Goal: Information Seeking & Learning: Learn about a topic

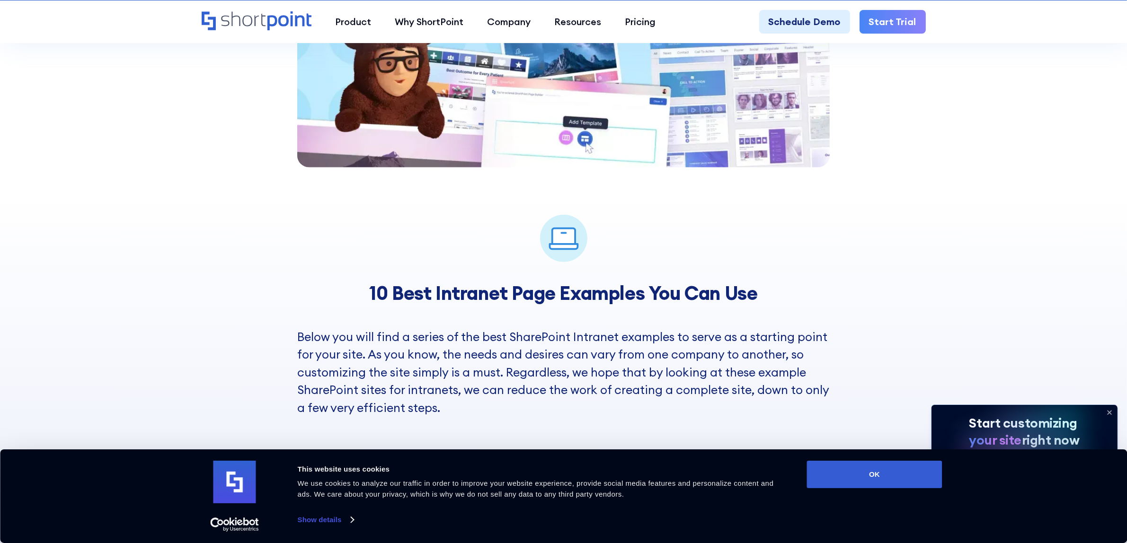
scroll to position [1243, 0]
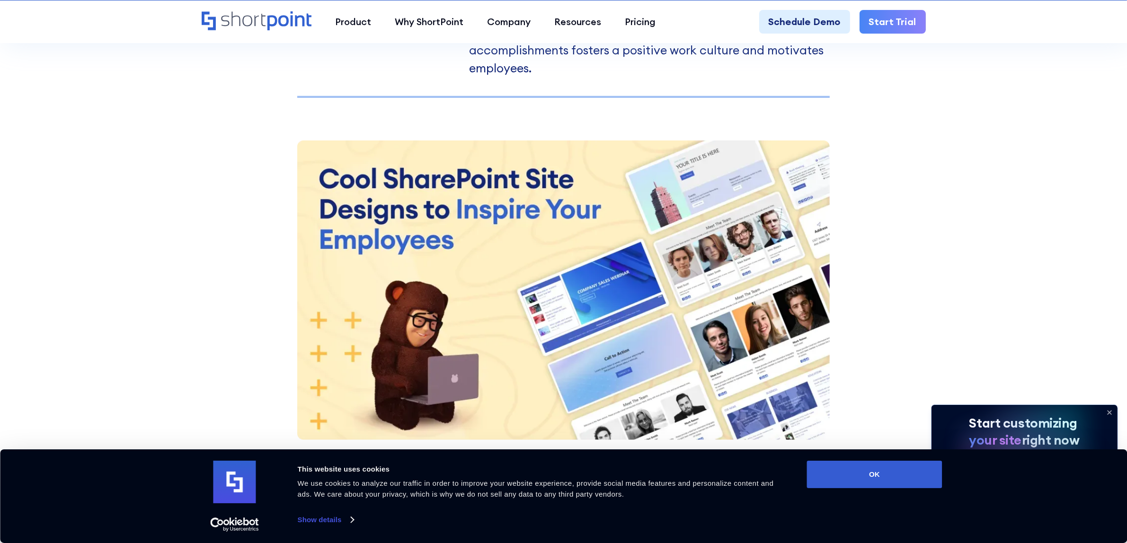
scroll to position [1290, 0]
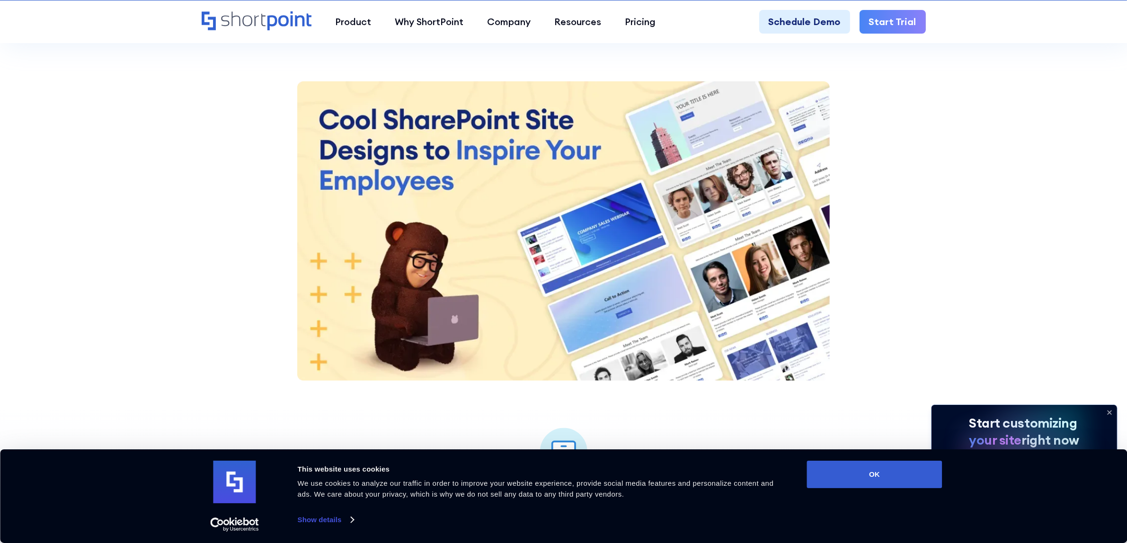
click at [901, 412] on icon at bounding box center [1110, 413] width 4 height 4
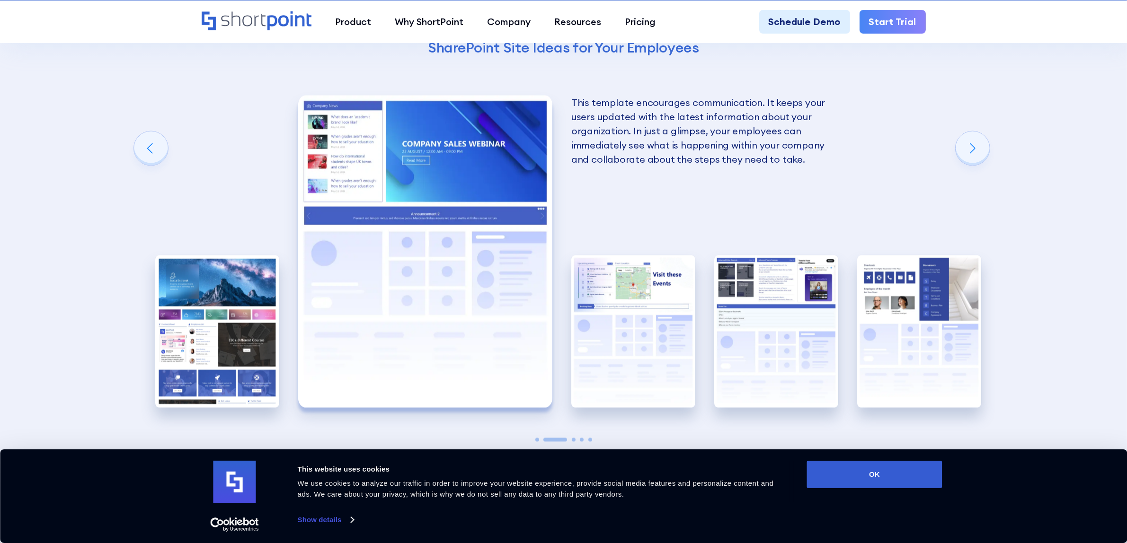
scroll to position [2000, 0]
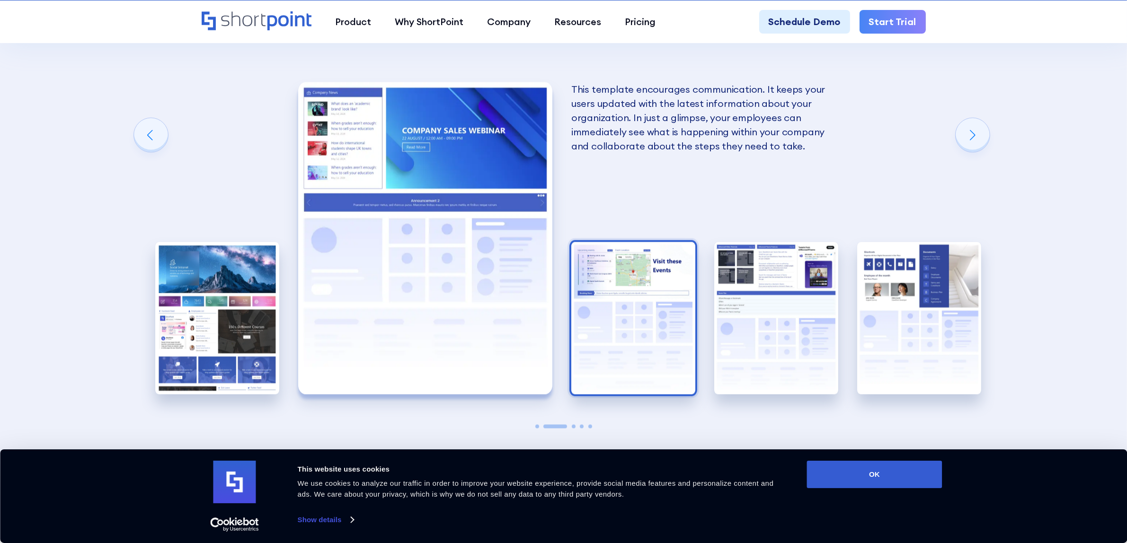
click at [664, 277] on img "3 / 5" at bounding box center [633, 318] width 124 height 152
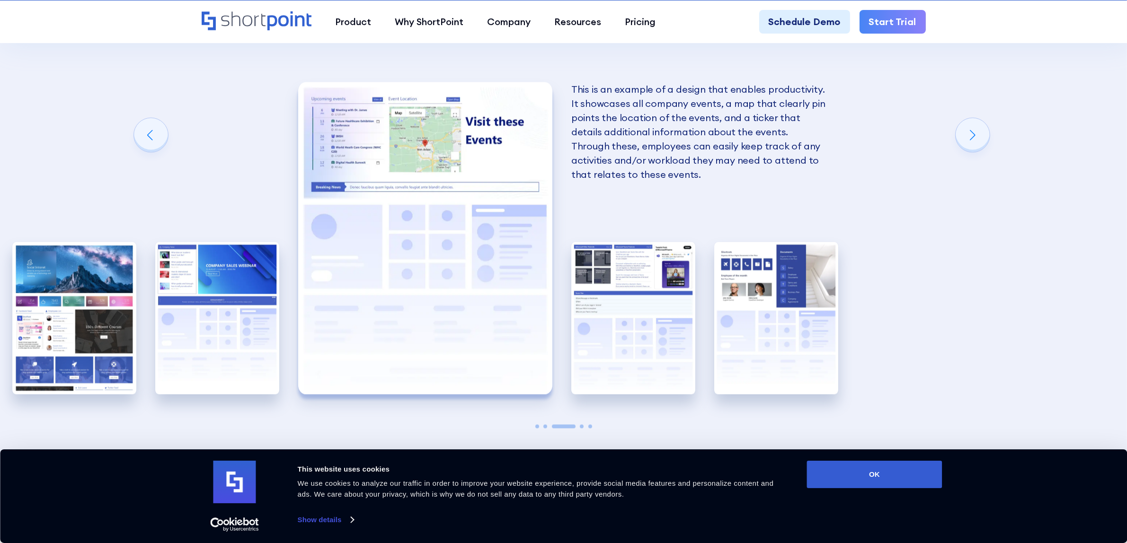
click at [664, 277] on img "4 / 5" at bounding box center [633, 318] width 124 height 152
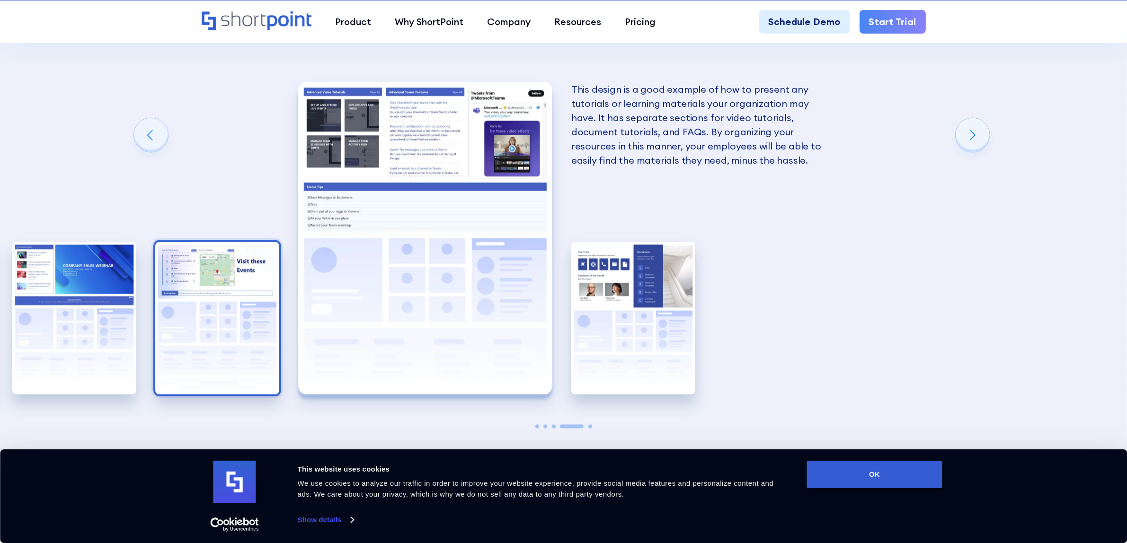
click at [664, 277] on img "5 / 5" at bounding box center [633, 318] width 124 height 152
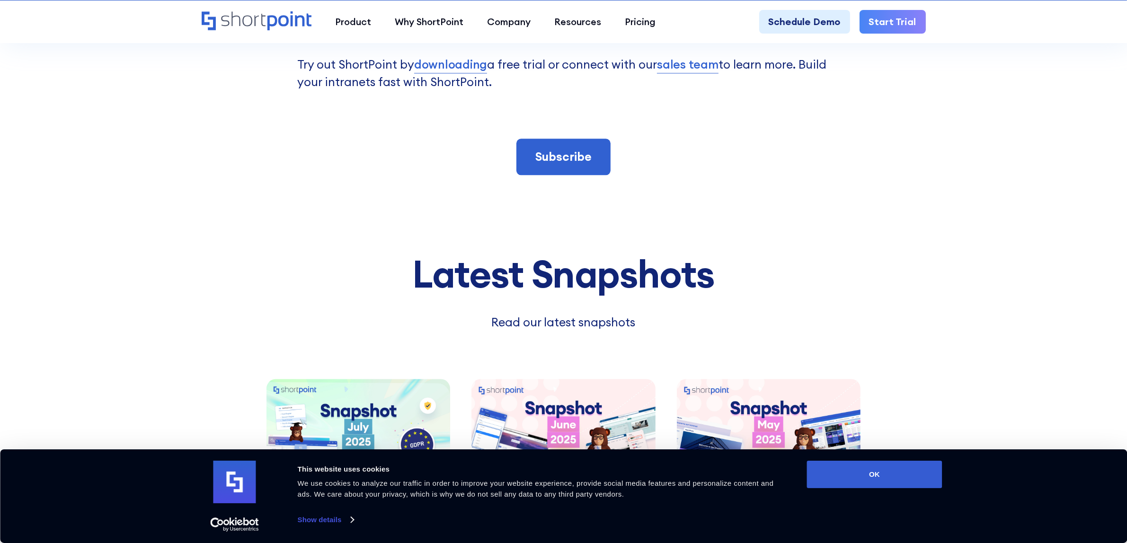
scroll to position [2947, 0]
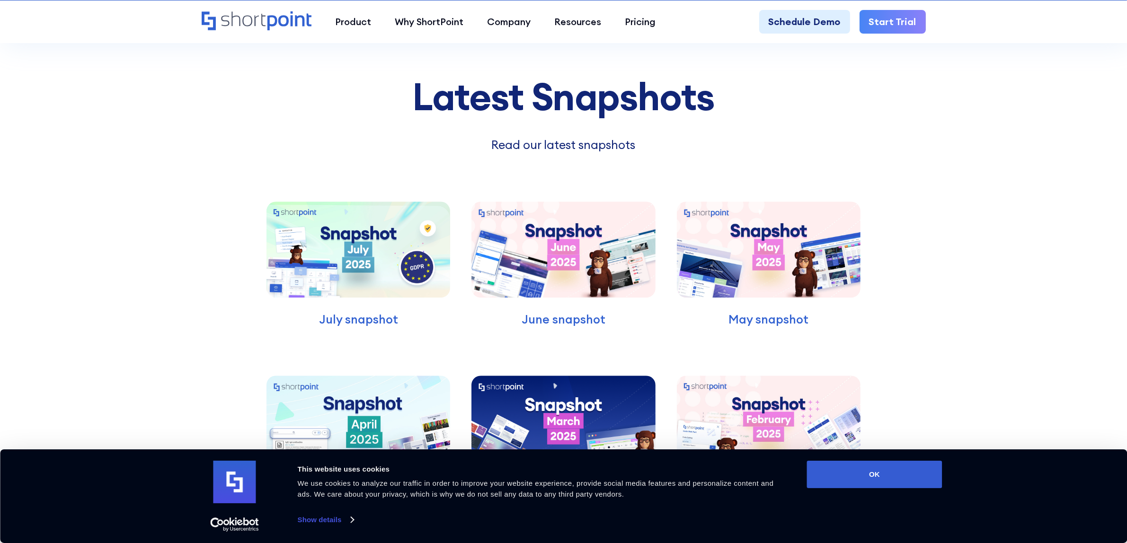
click at [364, 280] on img at bounding box center [359, 250] width 184 height 96
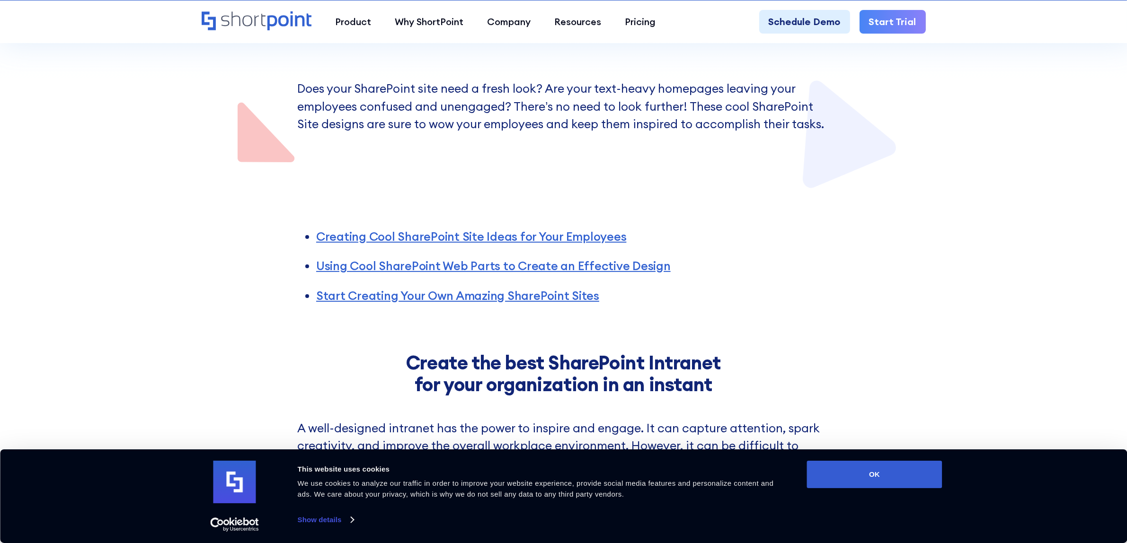
scroll to position [270, 0]
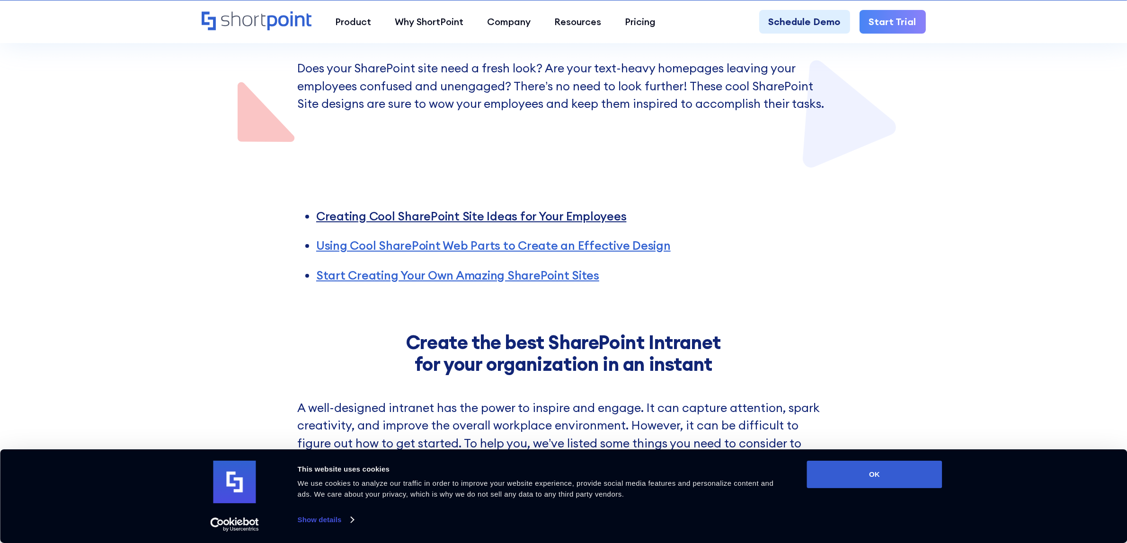
drag, startPoint x: 569, startPoint y: 219, endPoint x: 547, endPoint y: 221, distance: 21.9
click at [547, 221] on link "Creating Cool SharePoint Site Ideas for Your Employees" at bounding box center [471, 216] width 311 height 15
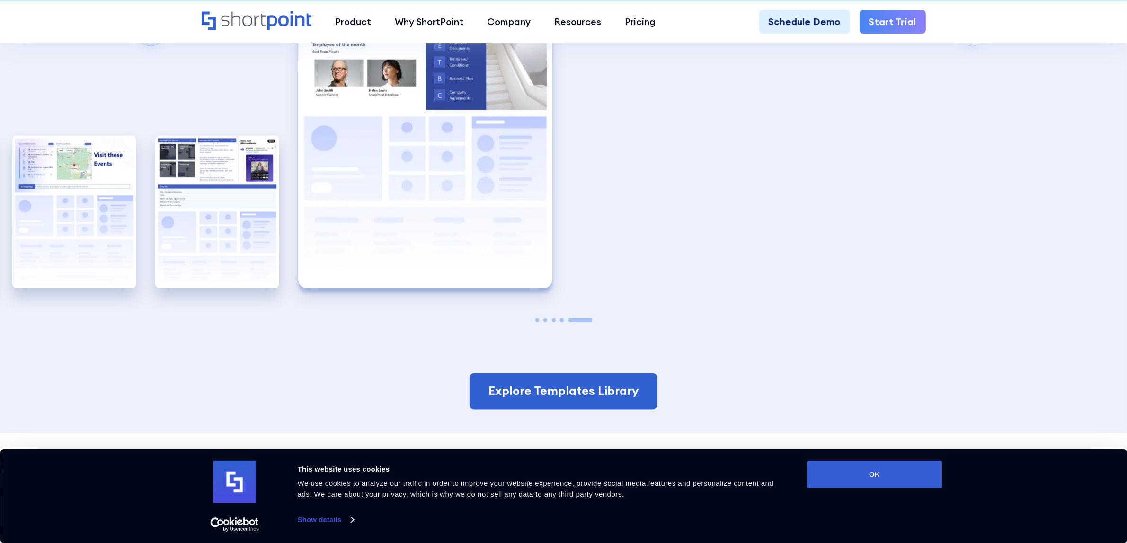
scroll to position [2221, 0]
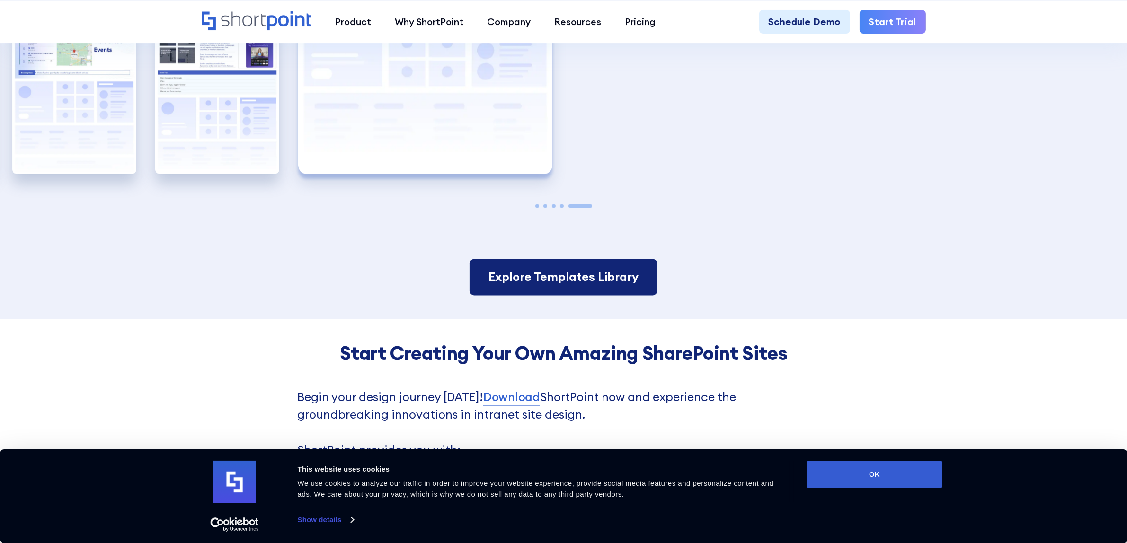
click at [549, 280] on link "Explore Templates Library" at bounding box center [564, 277] width 188 height 37
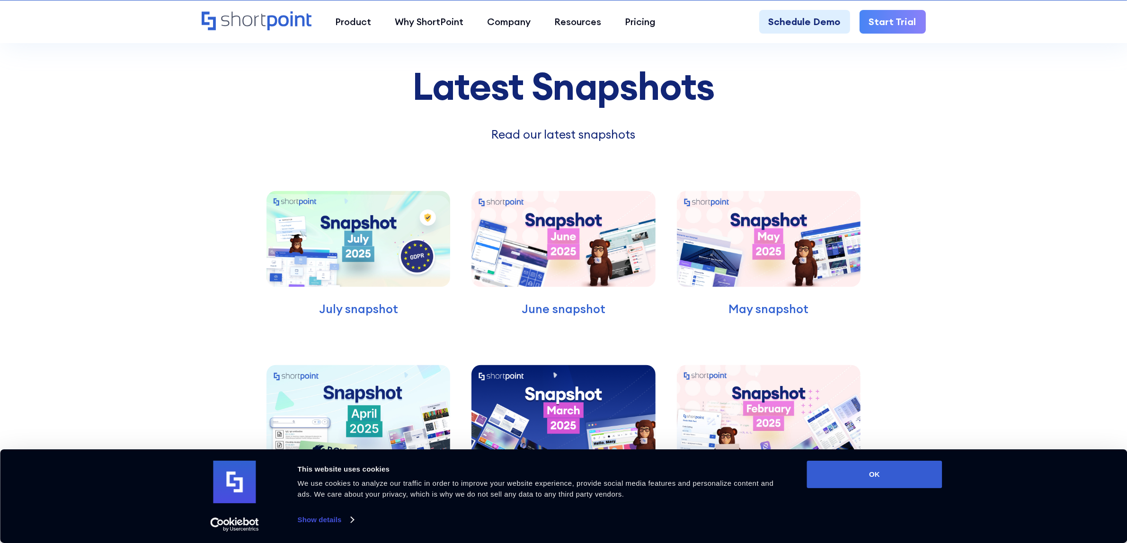
scroll to position [6450, 0]
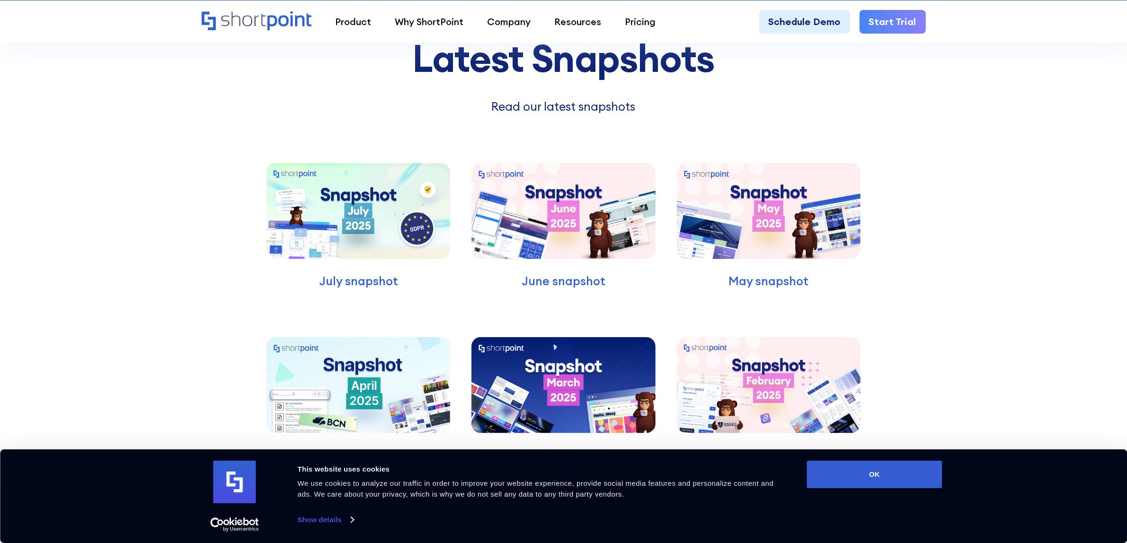
click at [713, 195] on img at bounding box center [769, 211] width 184 height 96
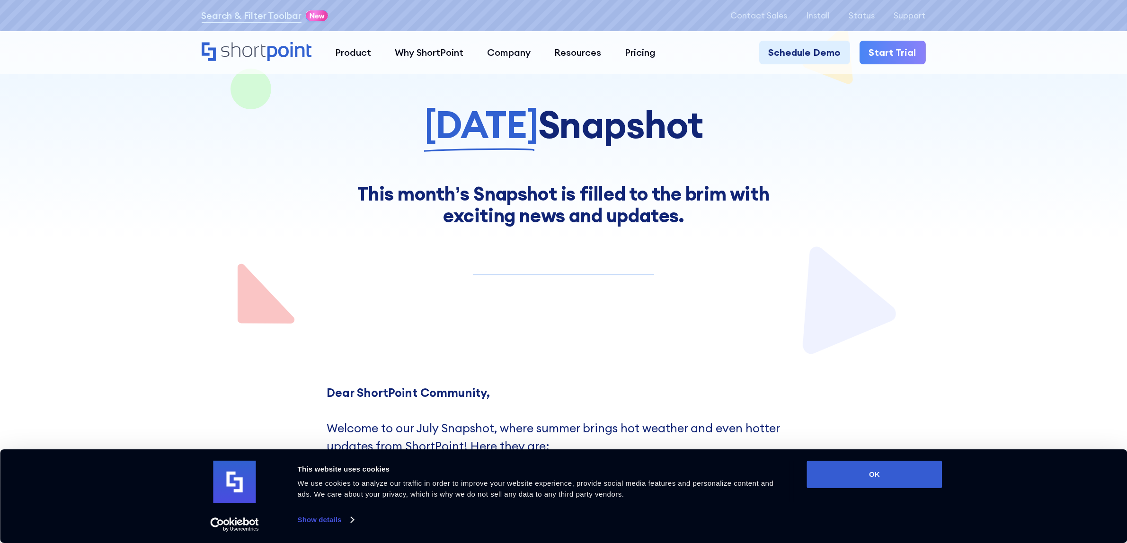
scroll to position [9, 0]
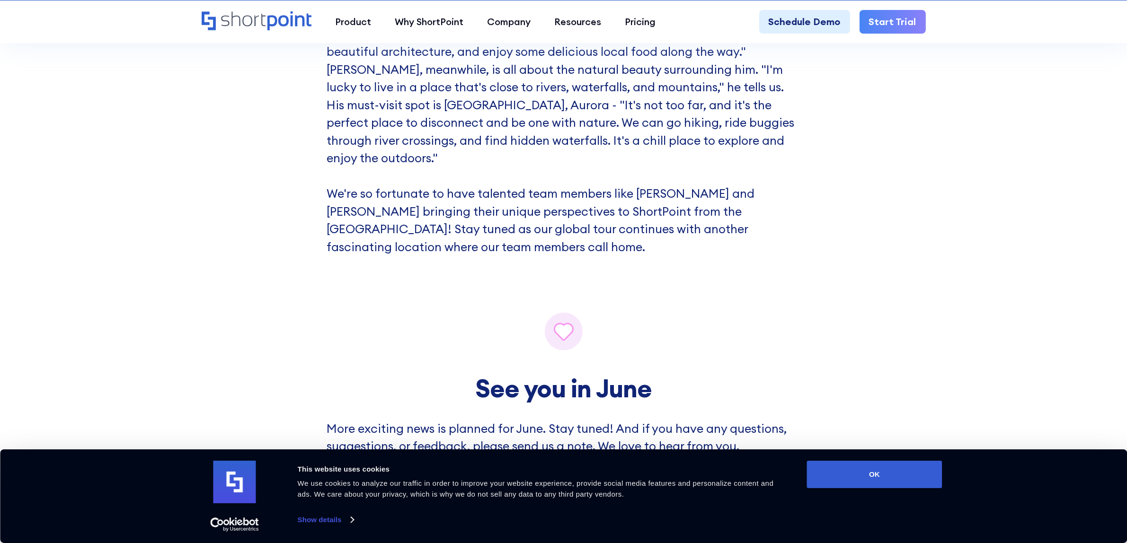
scroll to position [5858, 0]
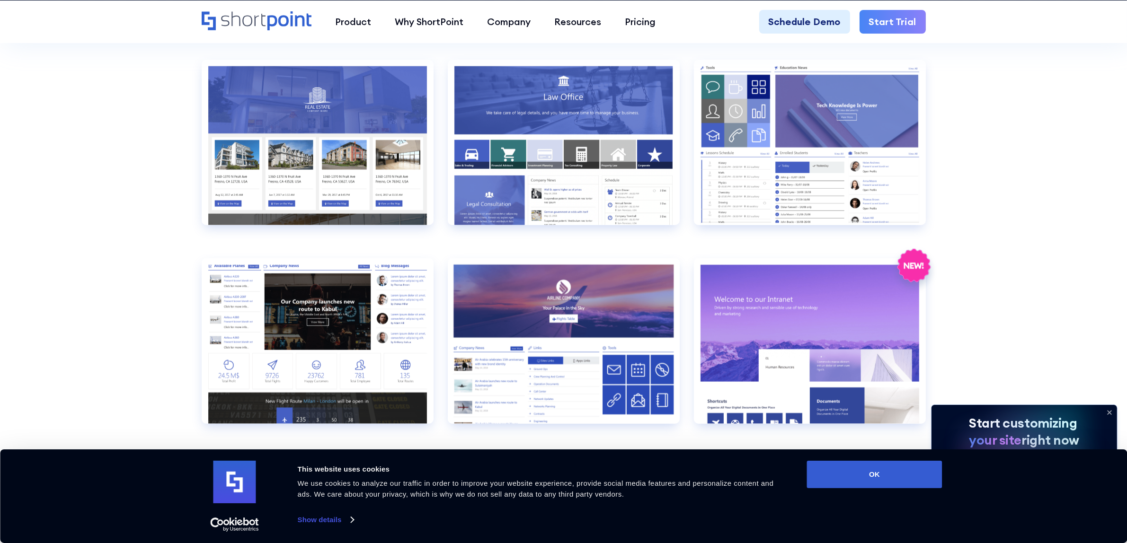
scroll to position [1302, 0]
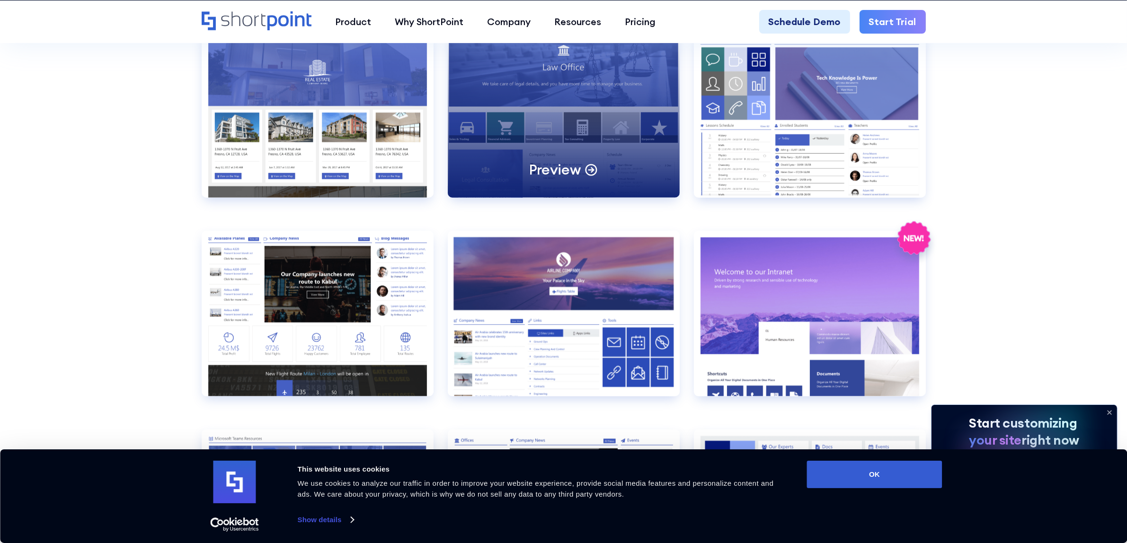
click at [632, 145] on div "Preview" at bounding box center [564, 115] width 232 height 166
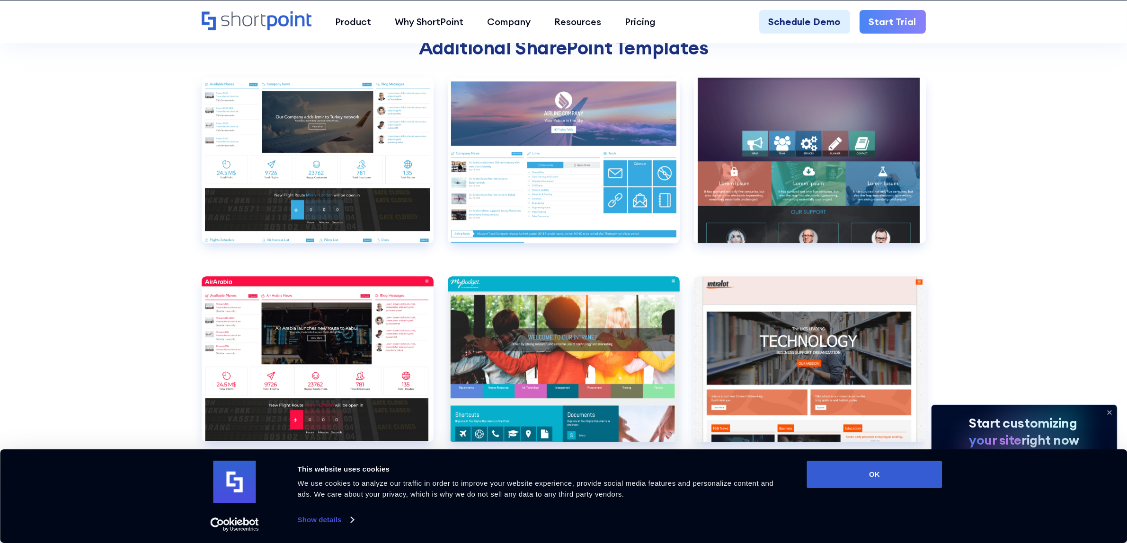
scroll to position [3551, 0]
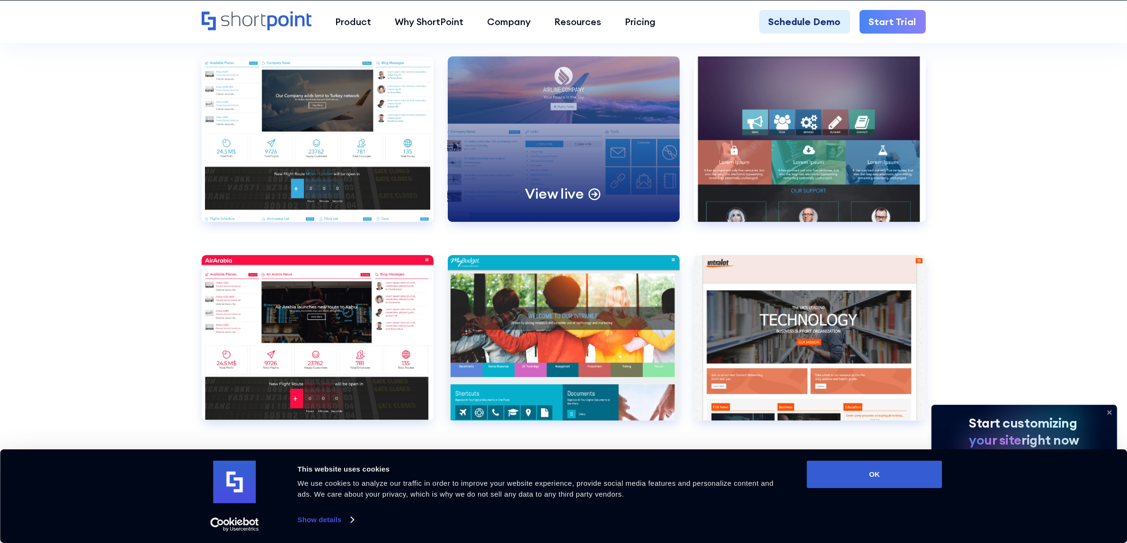
click at [560, 125] on div "View live" at bounding box center [564, 139] width 232 height 166
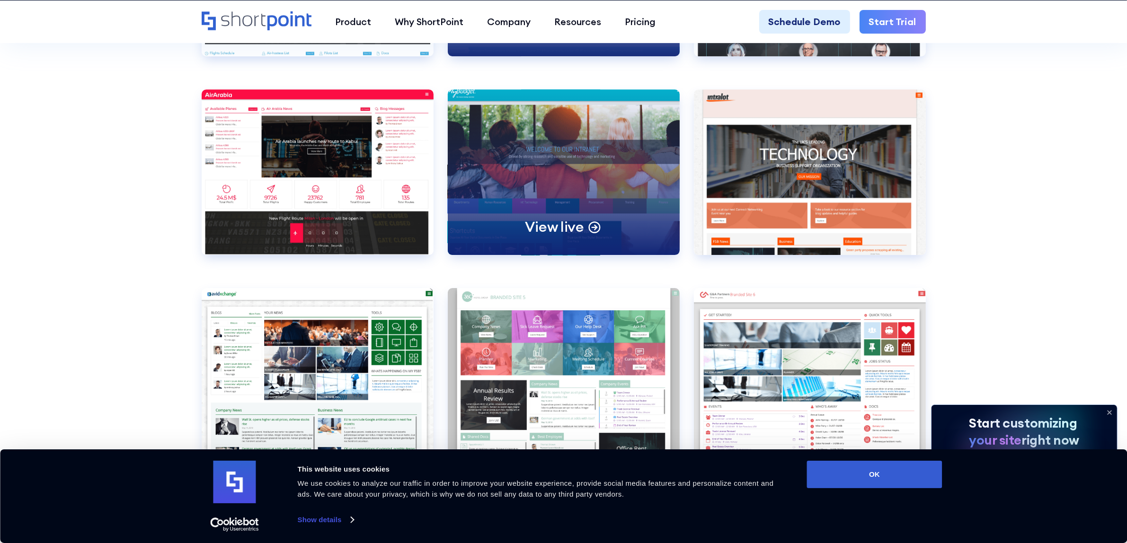
scroll to position [3906, 0]
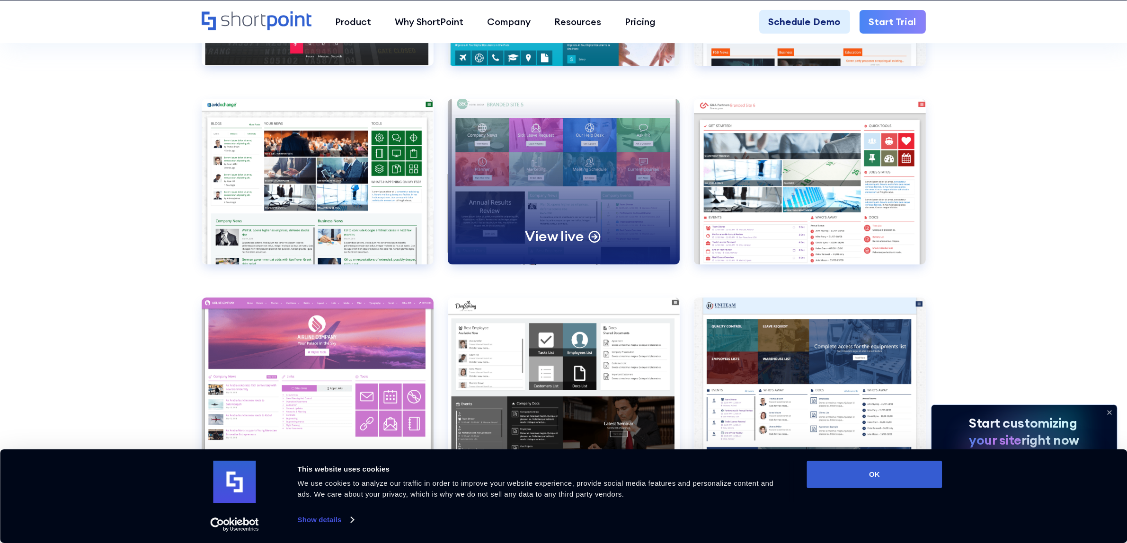
click at [560, 188] on div "View live" at bounding box center [564, 182] width 232 height 166
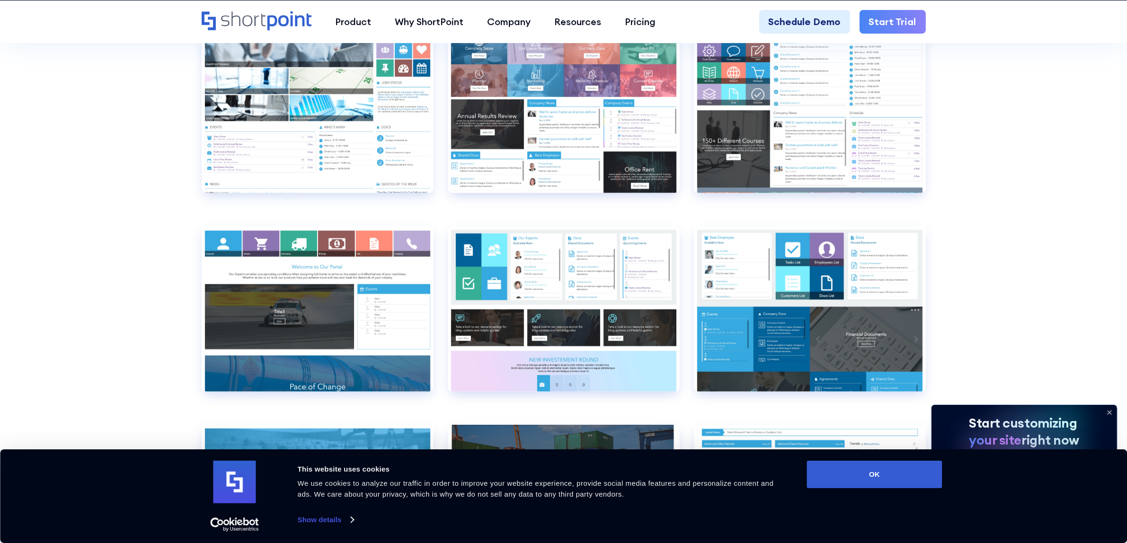
scroll to position [5503, 0]
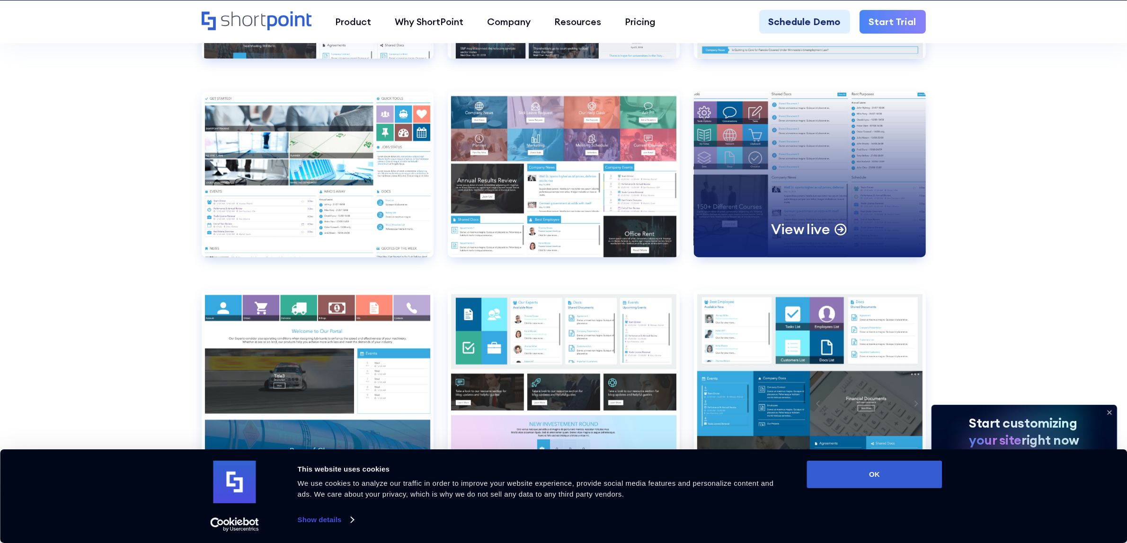
click at [876, 159] on div "View live" at bounding box center [810, 175] width 232 height 166
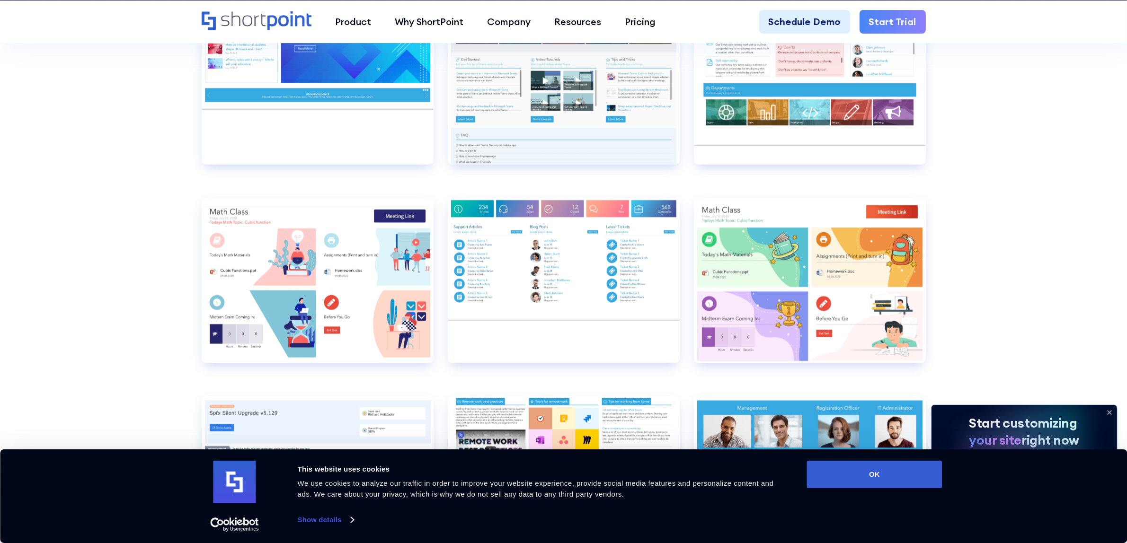
scroll to position [6214, 0]
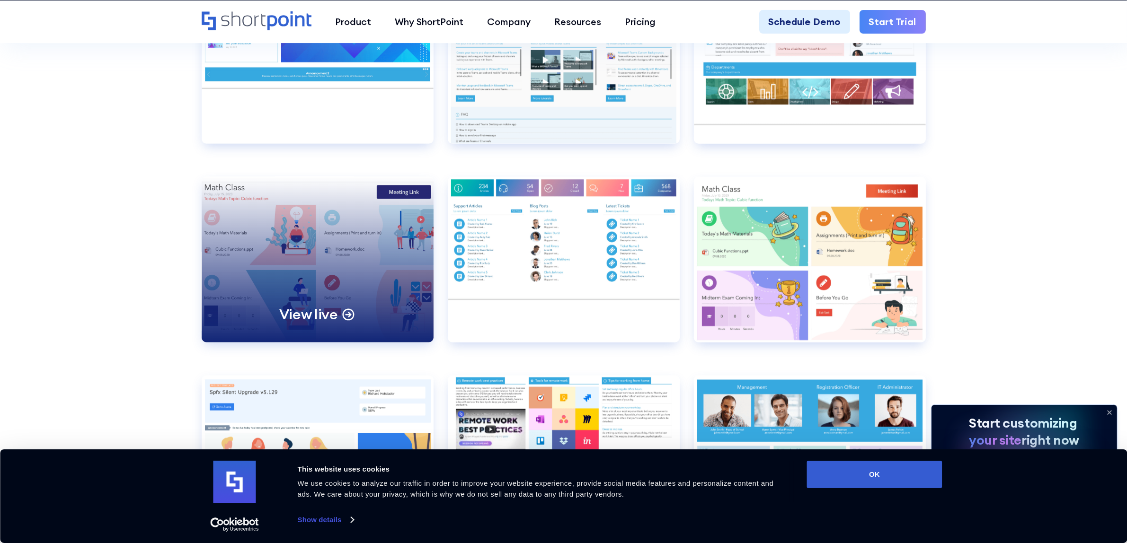
click at [316, 239] on div "View live" at bounding box center [318, 260] width 232 height 166
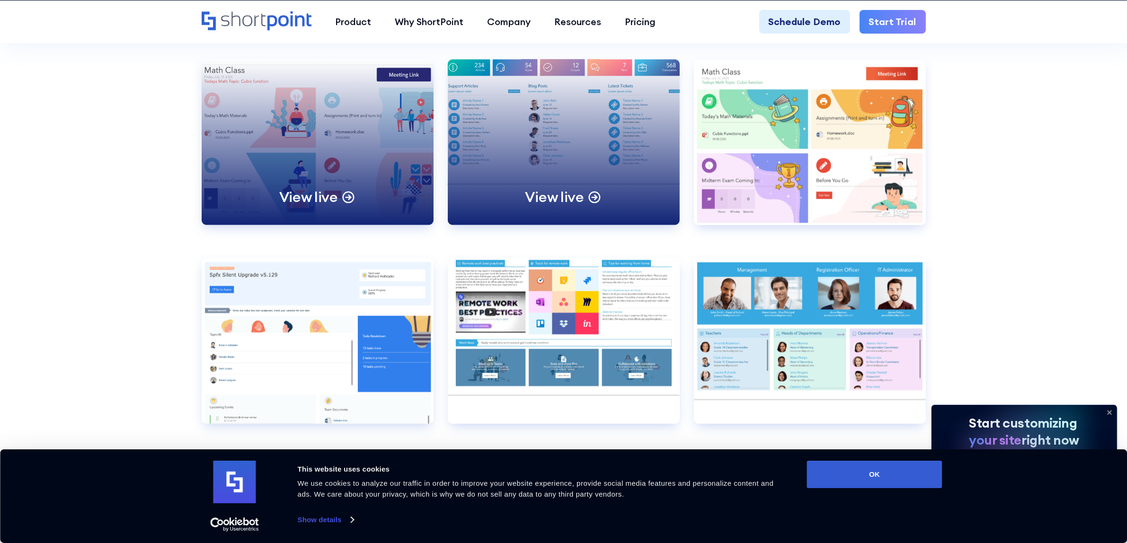
scroll to position [6332, 0]
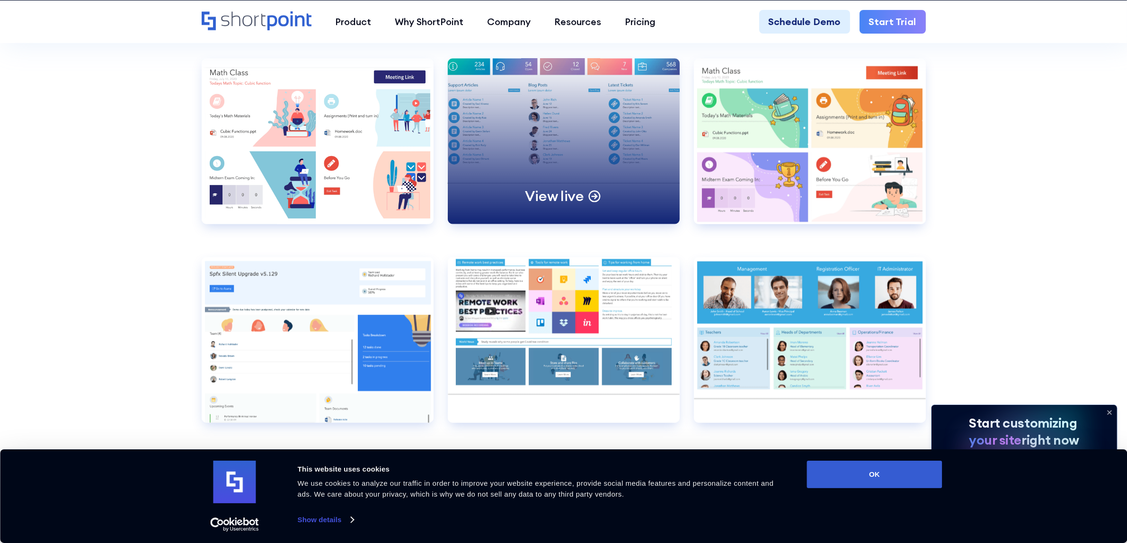
click at [597, 187] on div "View live" at bounding box center [563, 196] width 77 height 18
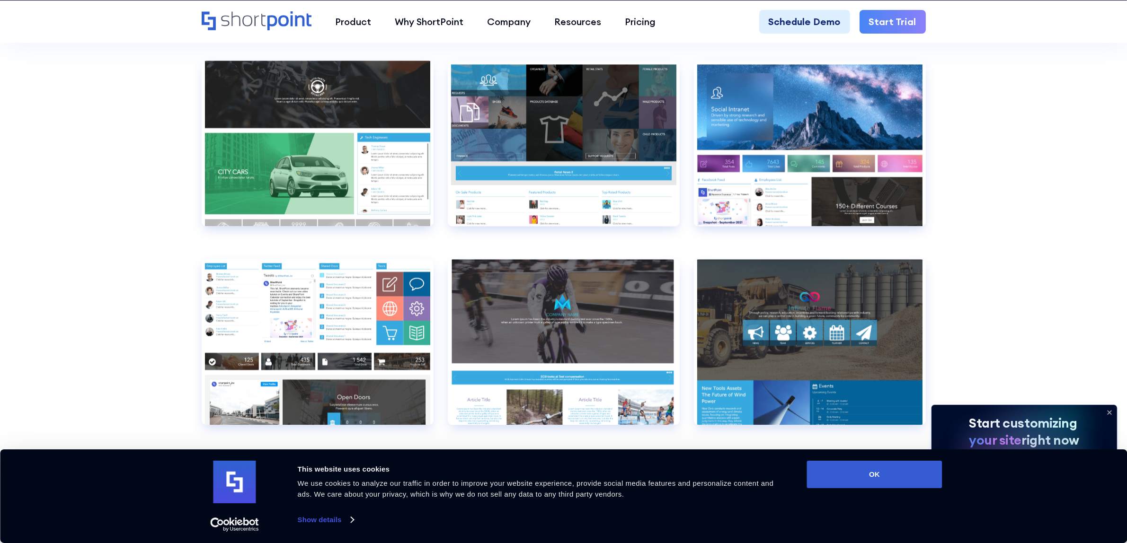
scroll to position [7397, 0]
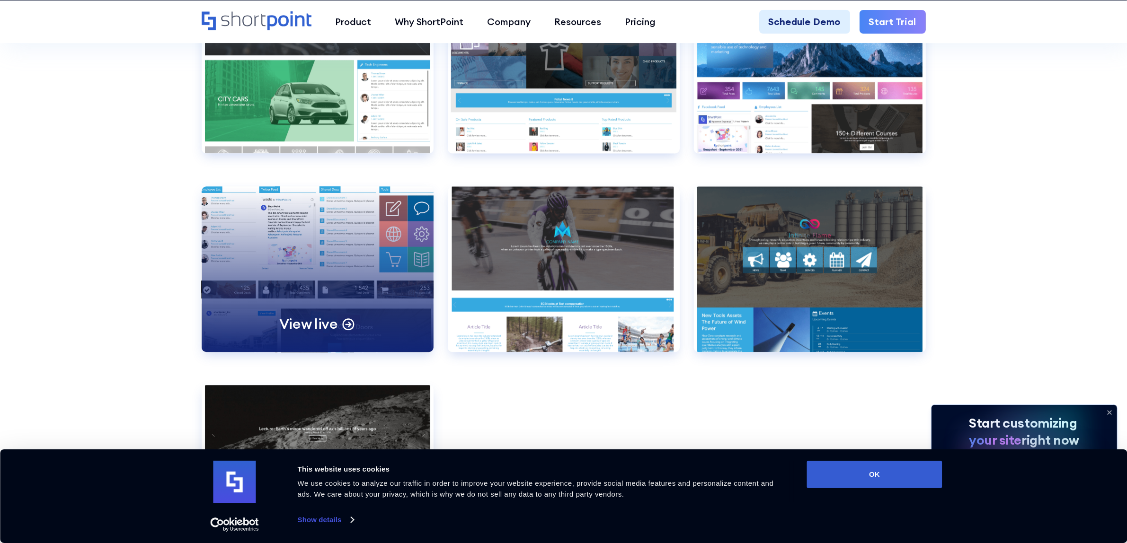
click at [316, 247] on div "View live" at bounding box center [318, 270] width 232 height 166
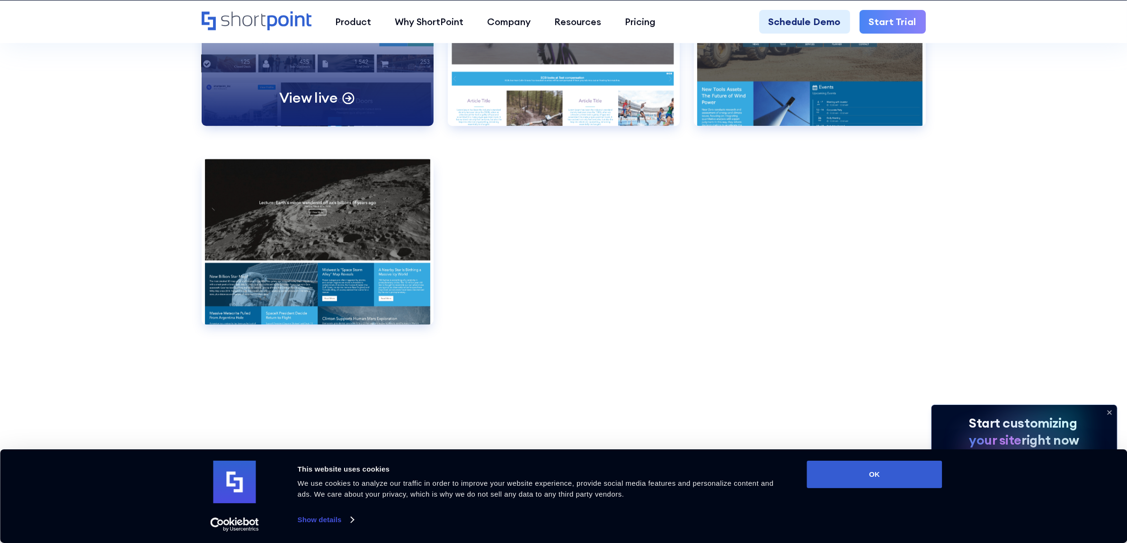
scroll to position [7634, 0]
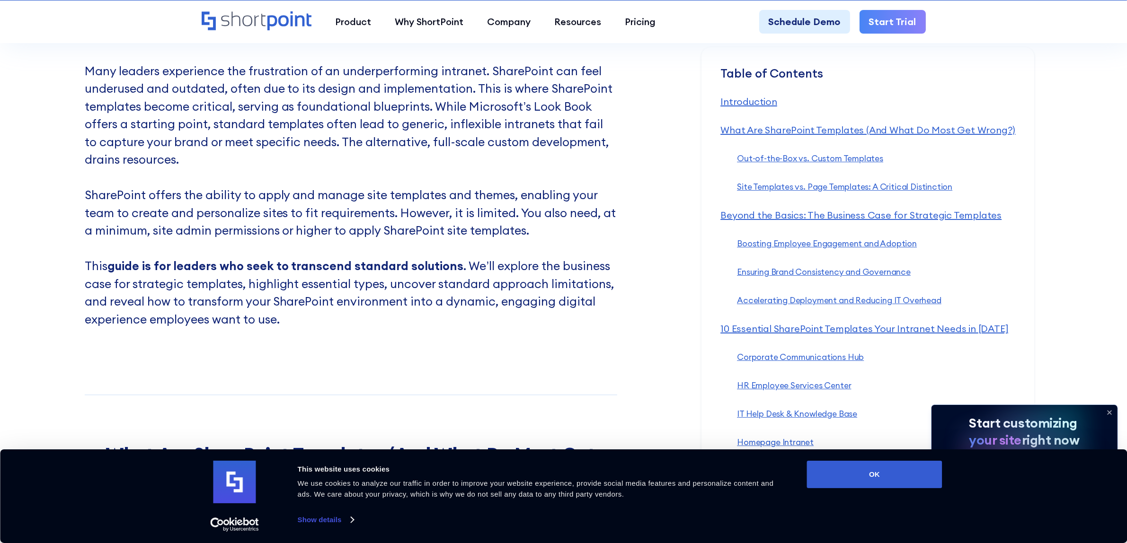
scroll to position [1184, 0]
